Goal: Information Seeking & Learning: Learn about a topic

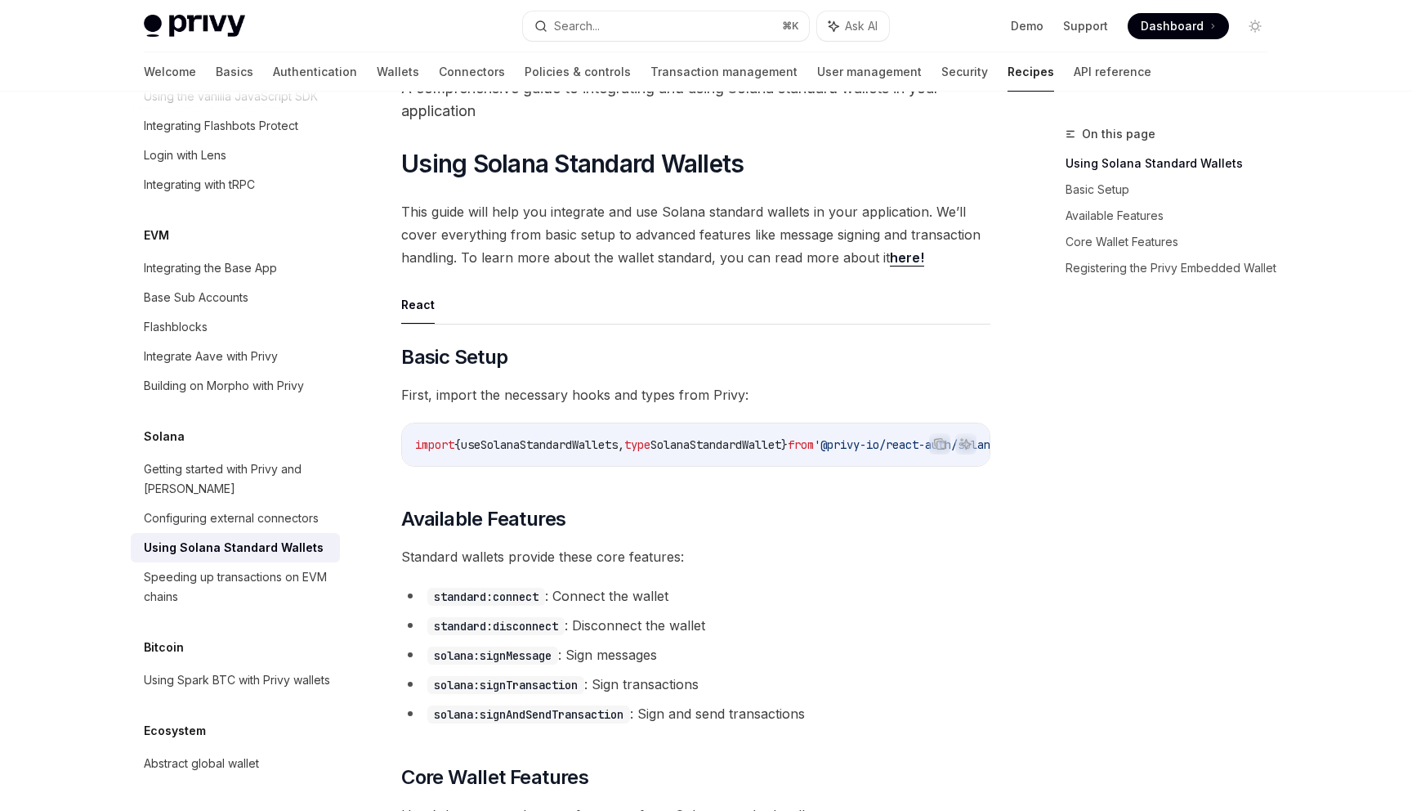
scroll to position [156, 0]
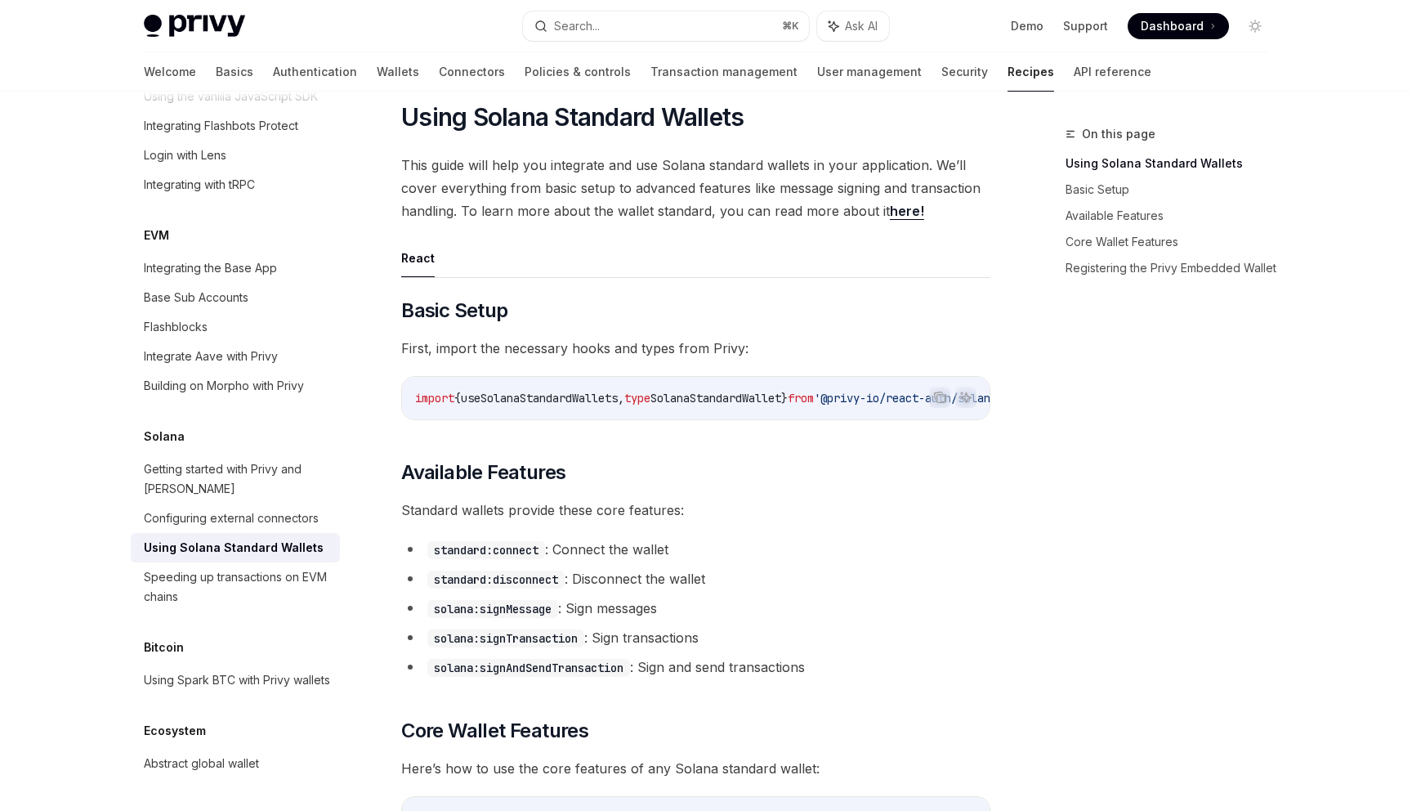
click at [901, 214] on link "here!" at bounding box center [907, 211] width 34 height 17
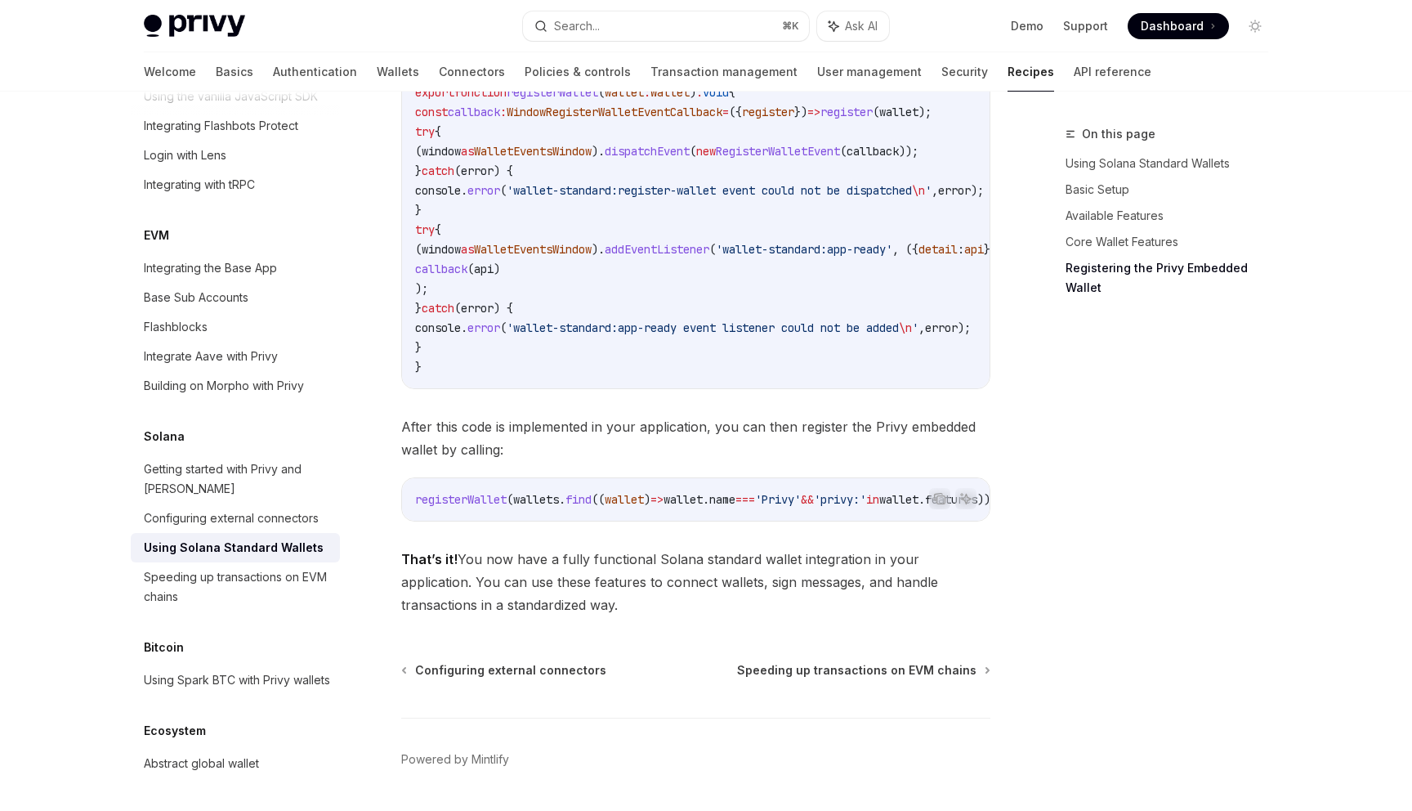
scroll to position [2771, 0]
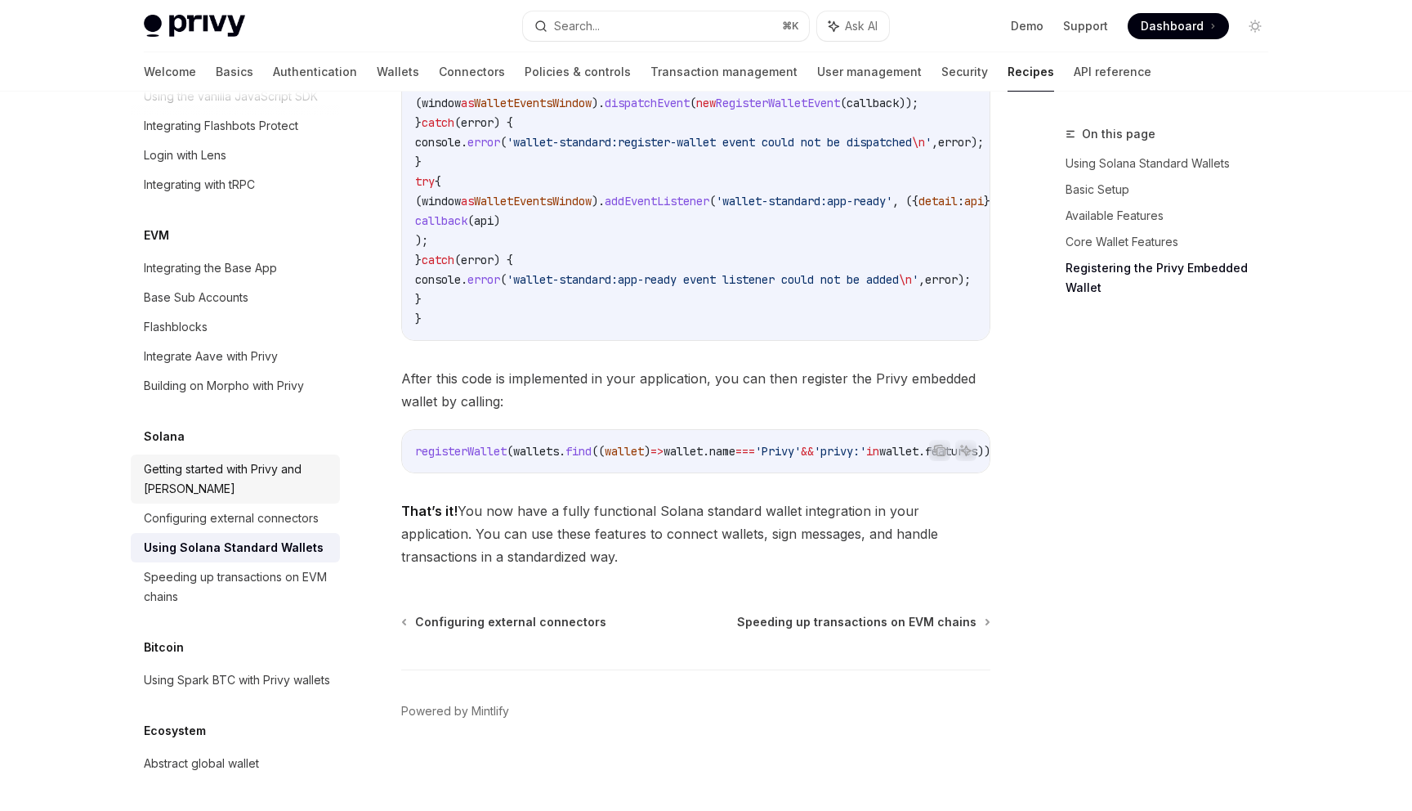
click at [310, 470] on div "Getting started with Privy and [PERSON_NAME]" at bounding box center [237, 478] width 186 height 39
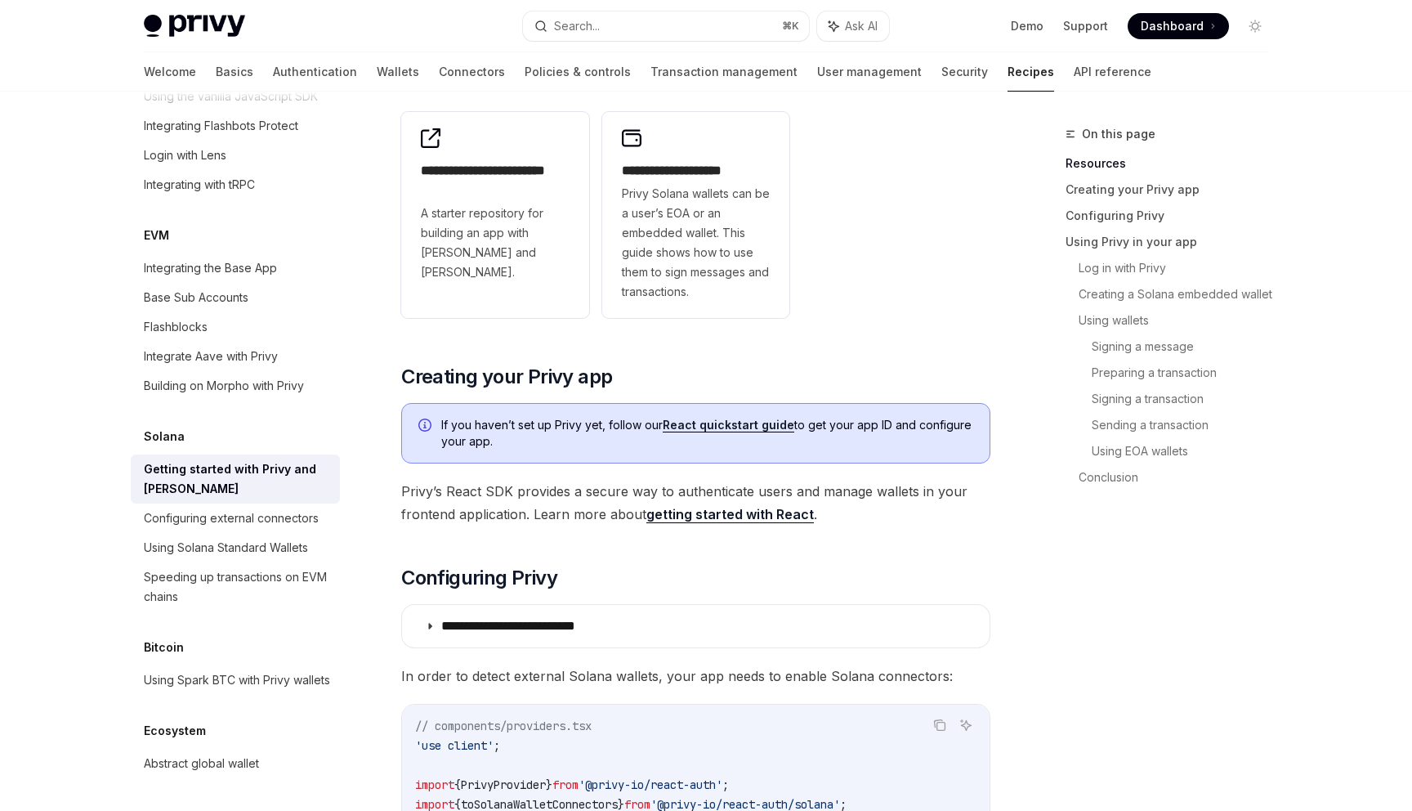
scroll to position [255, 0]
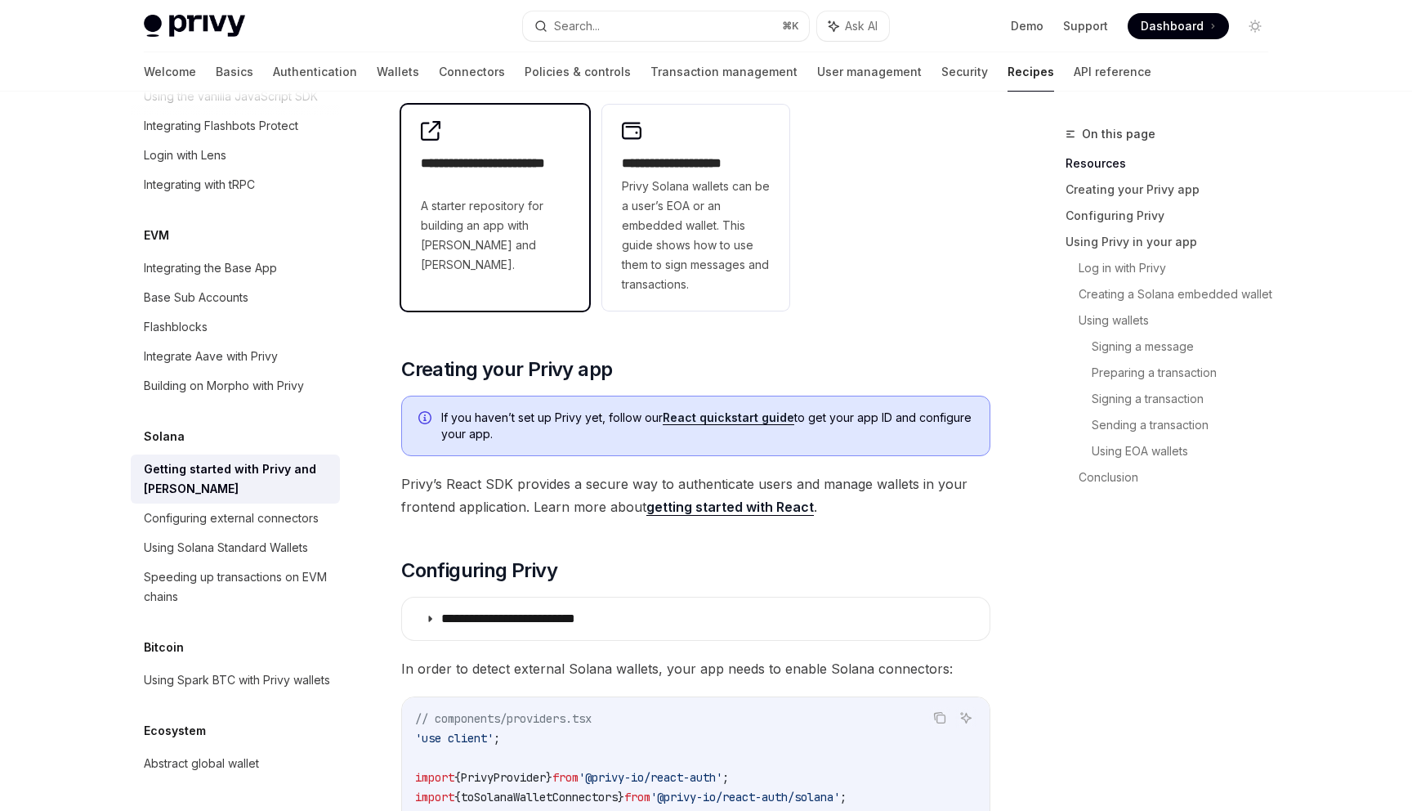
click at [524, 201] on span "A starter repository for building an app with Privy and Solana." at bounding box center [495, 235] width 149 height 78
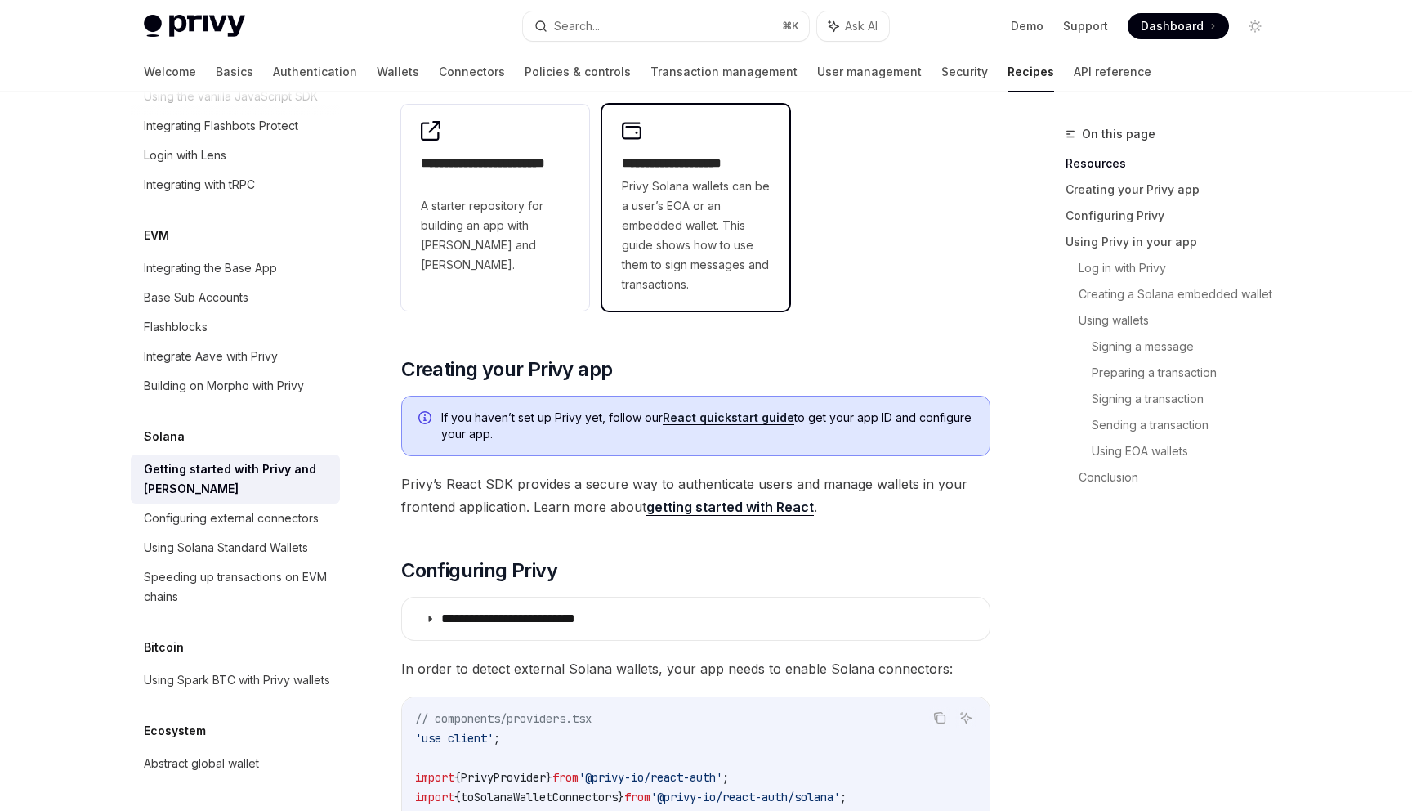
click at [683, 208] on span "Privy Solana wallets can be a user’s EOA or an embedded wallet. This guide show…" at bounding box center [696, 236] width 149 height 118
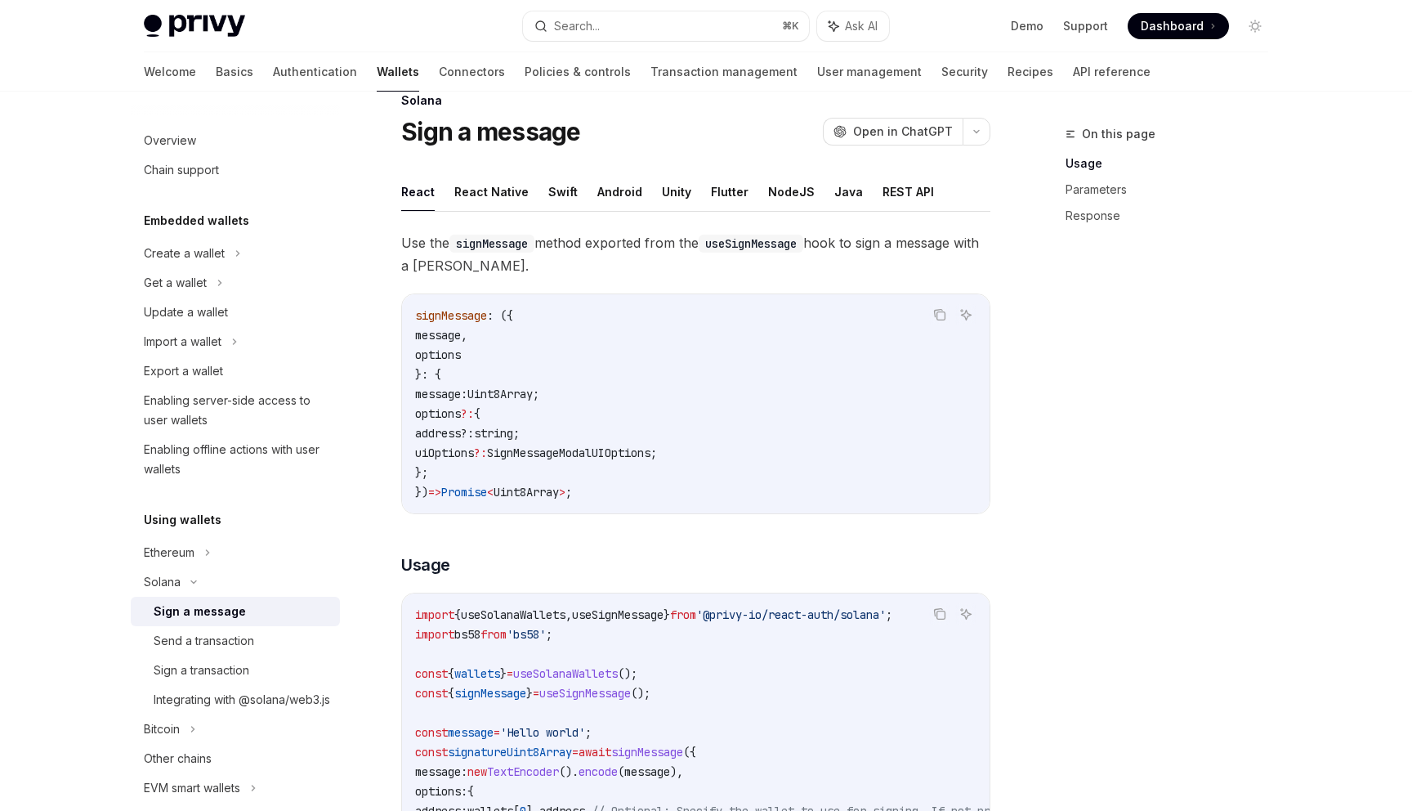
scroll to position [25, 0]
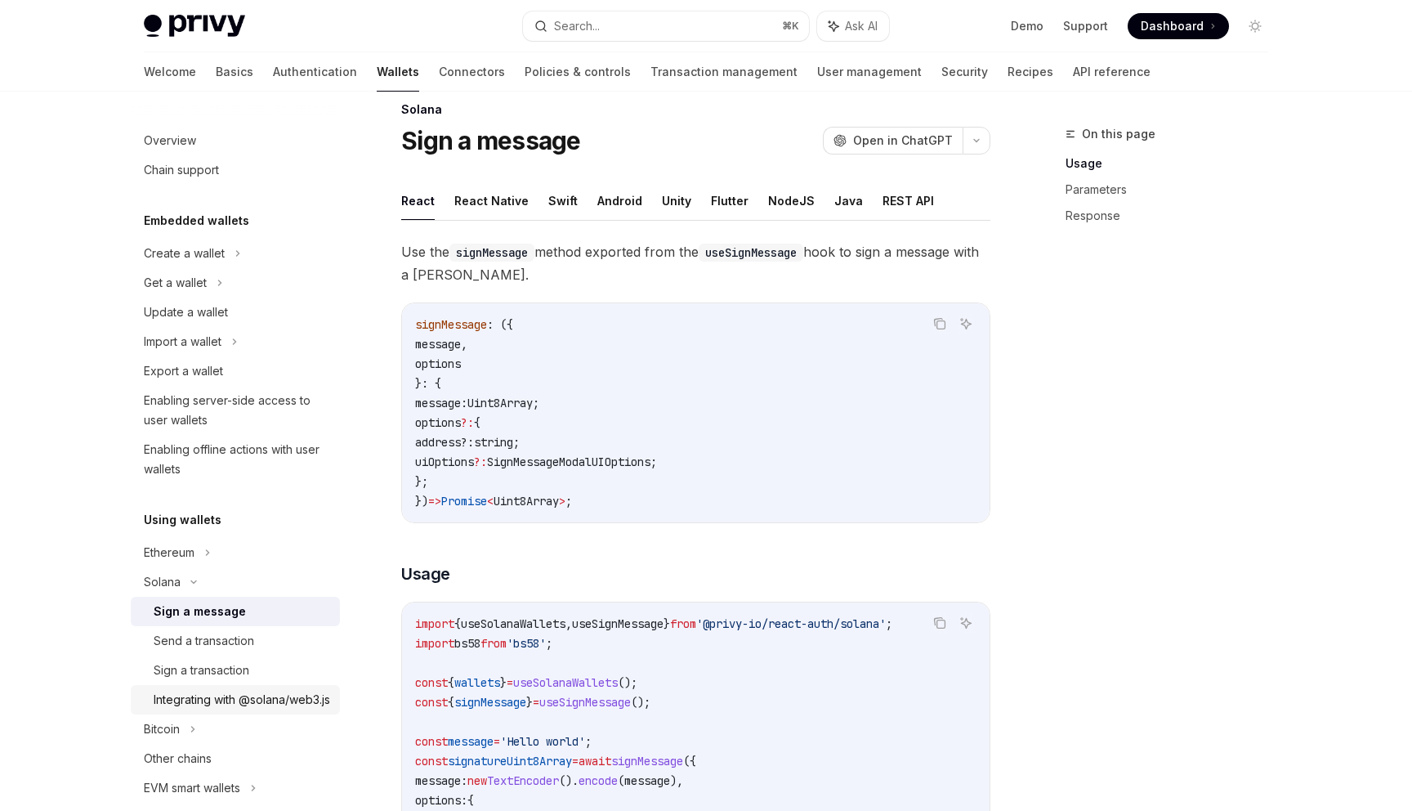
click at [271, 701] on div "Integrating with @solana/web3.js" at bounding box center [242, 700] width 177 height 20
type textarea "*"
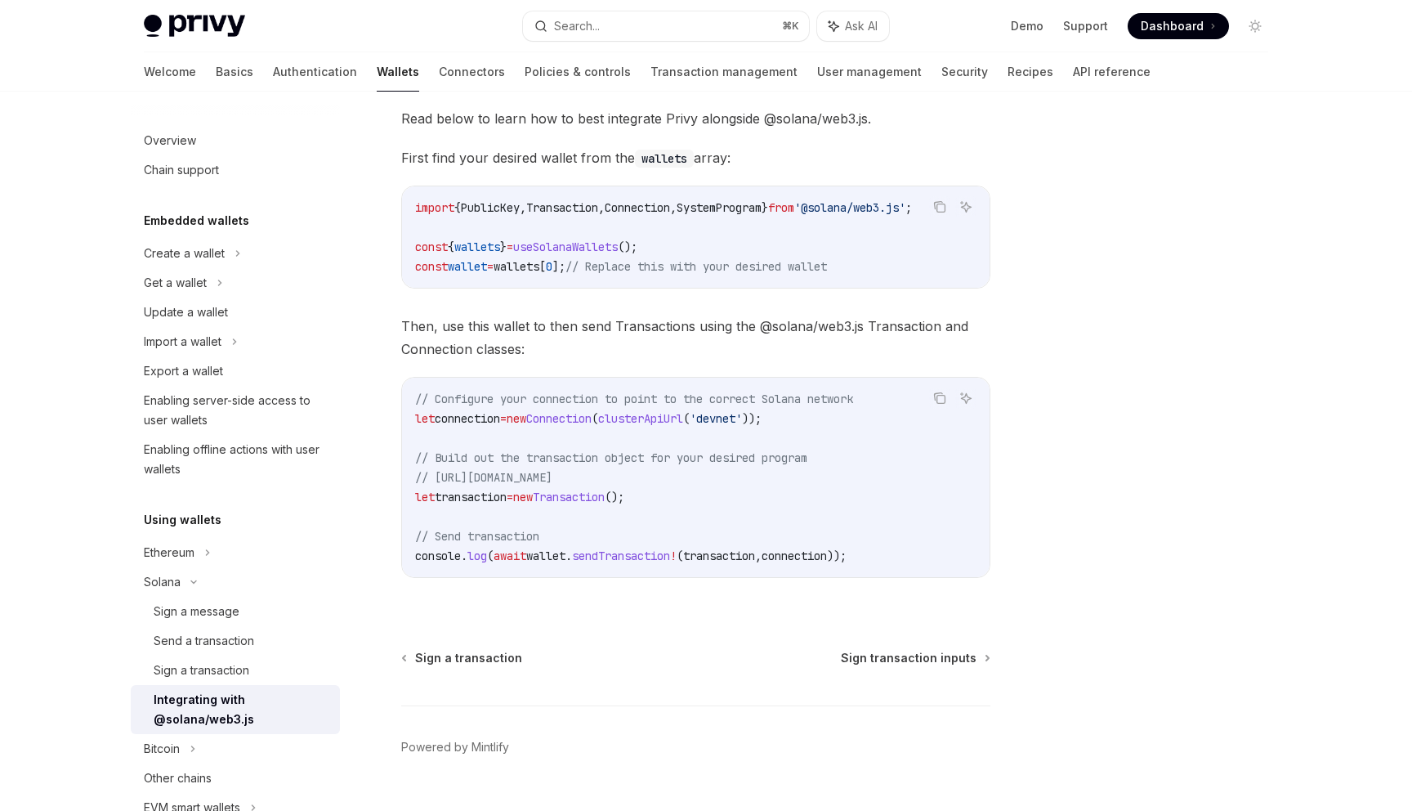
scroll to position [262, 0]
